Goal: Task Accomplishment & Management: Use online tool/utility

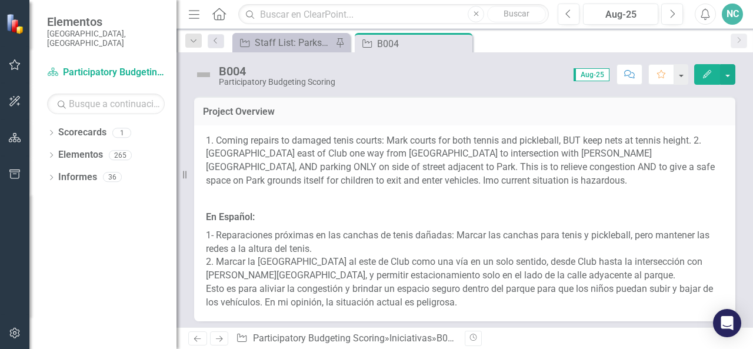
click at [349, 233] on p "1- Reparaciones próximas en las canchas de tenis dañadas: Marcar las canchas pa…" at bounding box center [465, 267] width 518 height 83
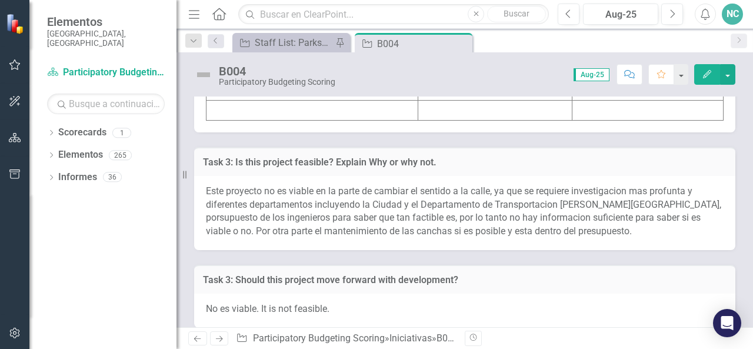
scroll to position [6862, 0]
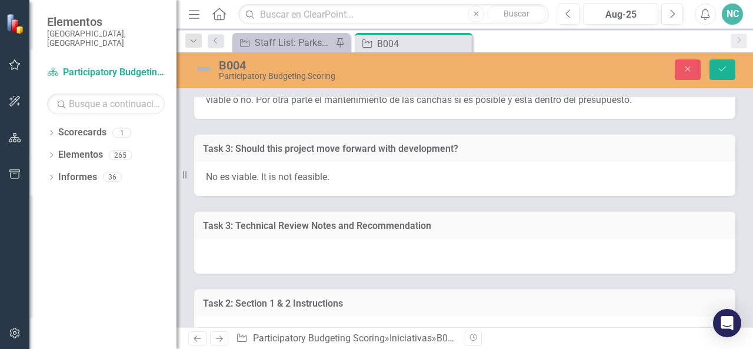
type textarea "<table border="1"> <colgroup> <col> <col> <col> </colgroup> <tbody> <tr> <td><s…"
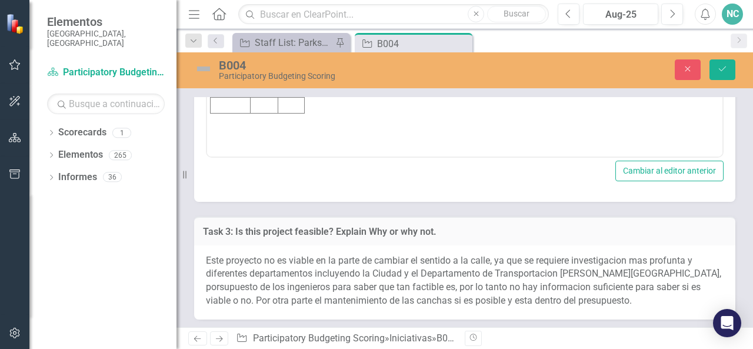
scroll to position [0, 0]
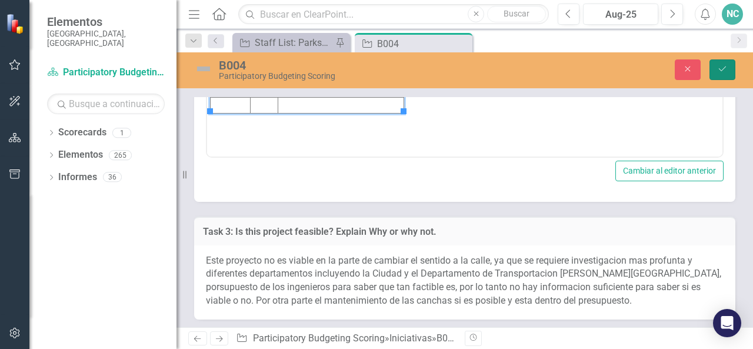
click at [722, 67] on icon "Guardar" at bounding box center [722, 69] width 11 height 8
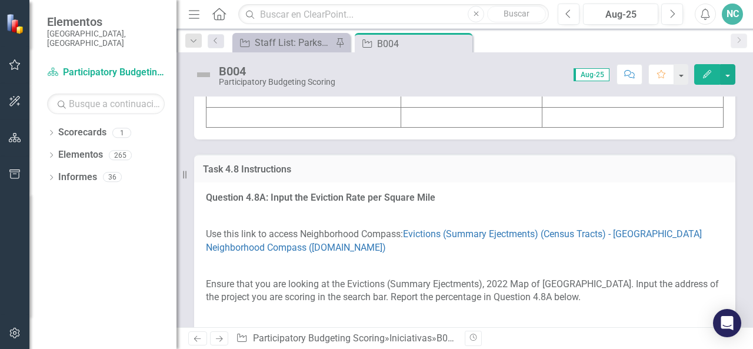
scroll to position [6158, 0]
